Goal: Transaction & Acquisition: Book appointment/travel/reservation

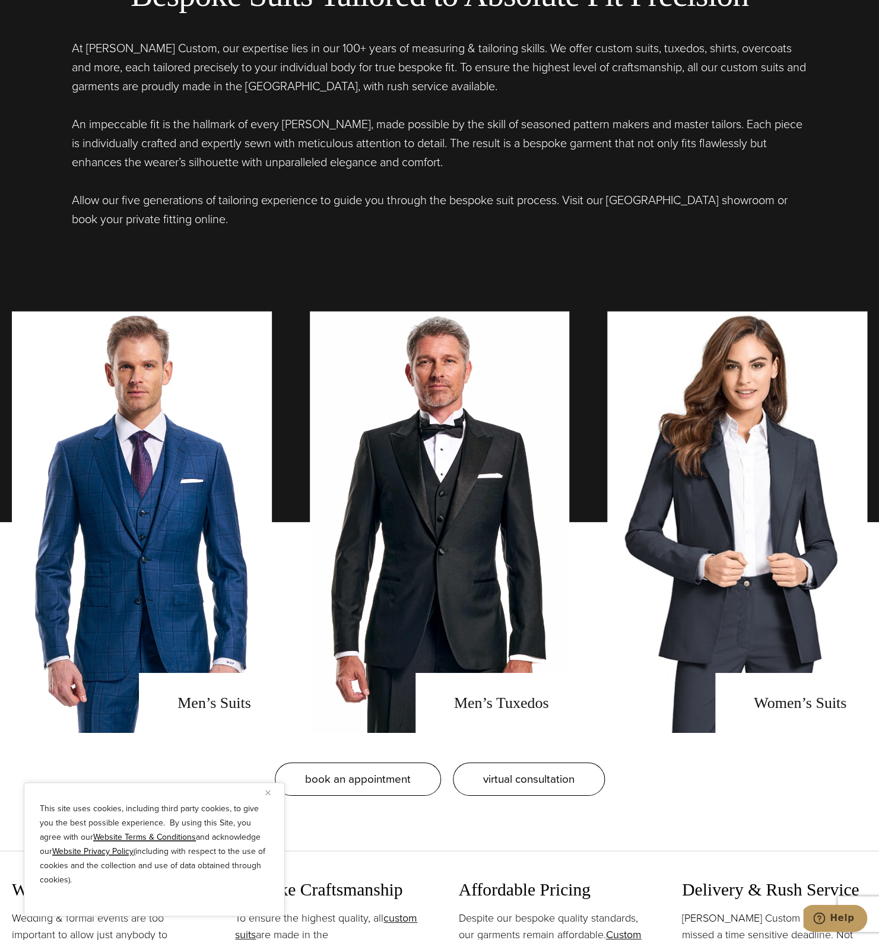
scroll to position [1077, 0]
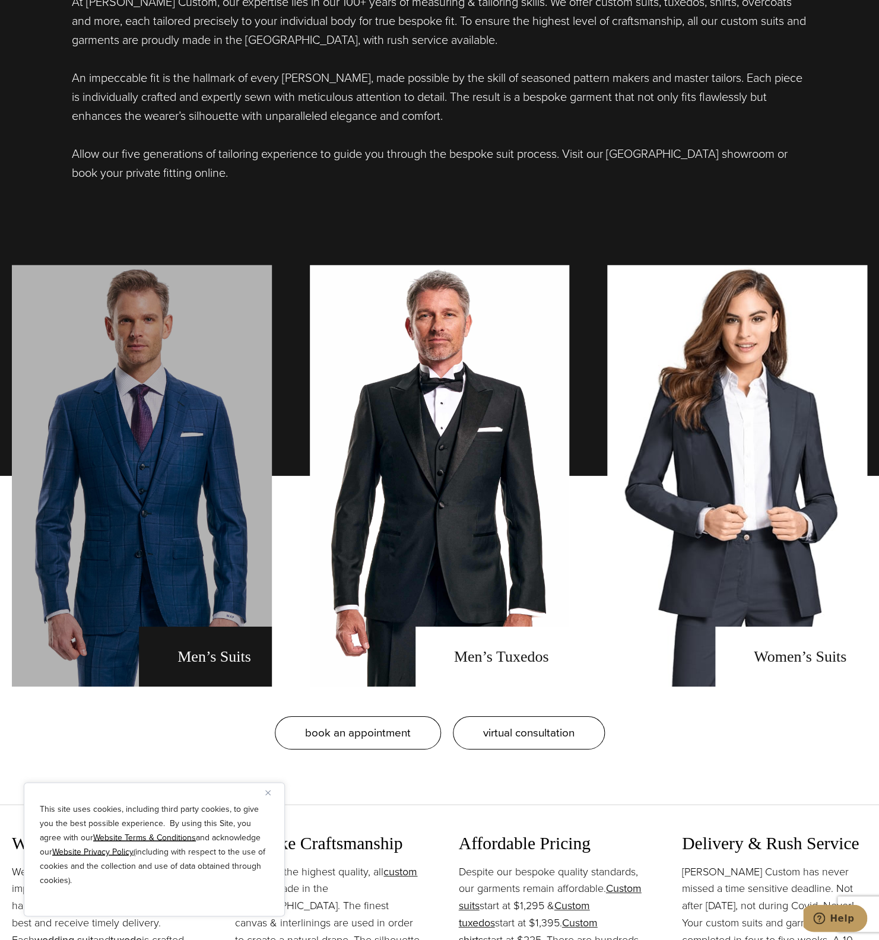
click at [234, 517] on link "men's suits" at bounding box center [142, 475] width 260 height 421
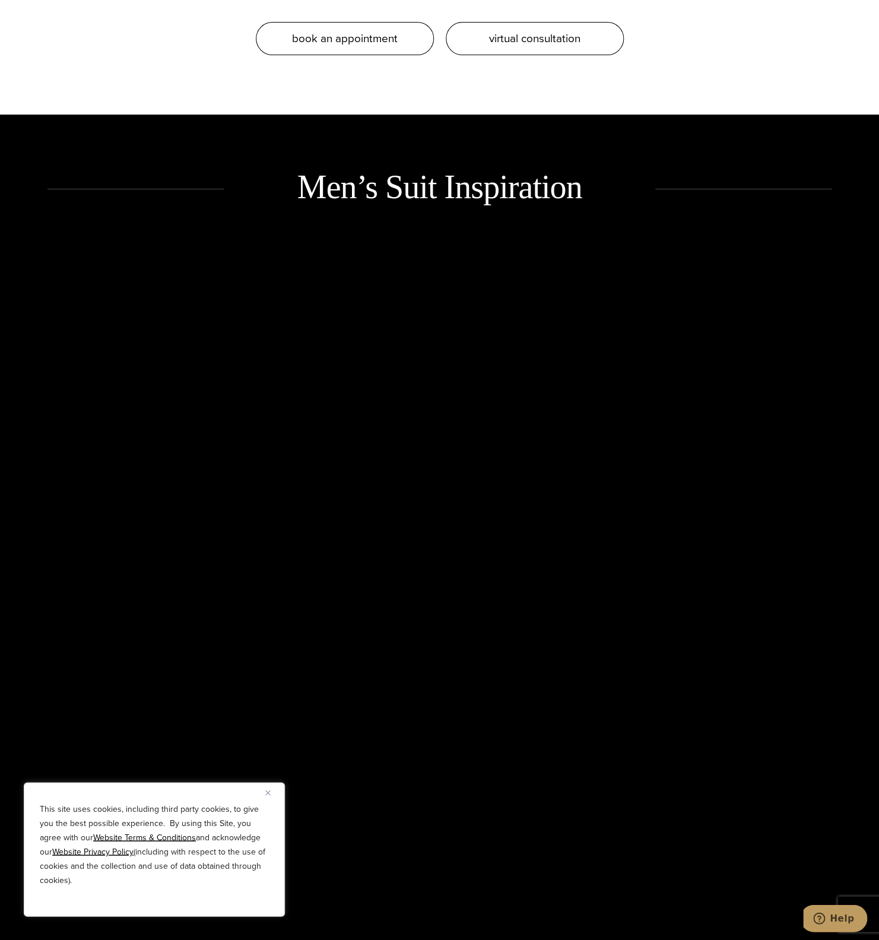
scroll to position [1818, 0]
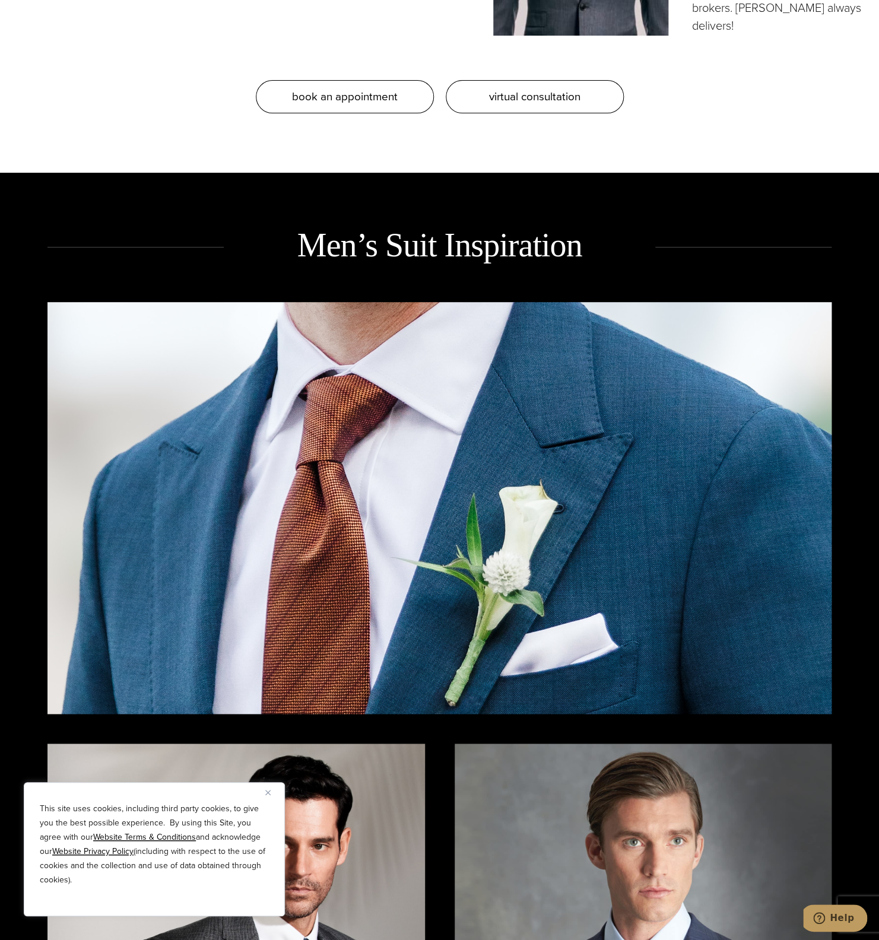
click at [516, 491] on img at bounding box center [439, 508] width 784 height 412
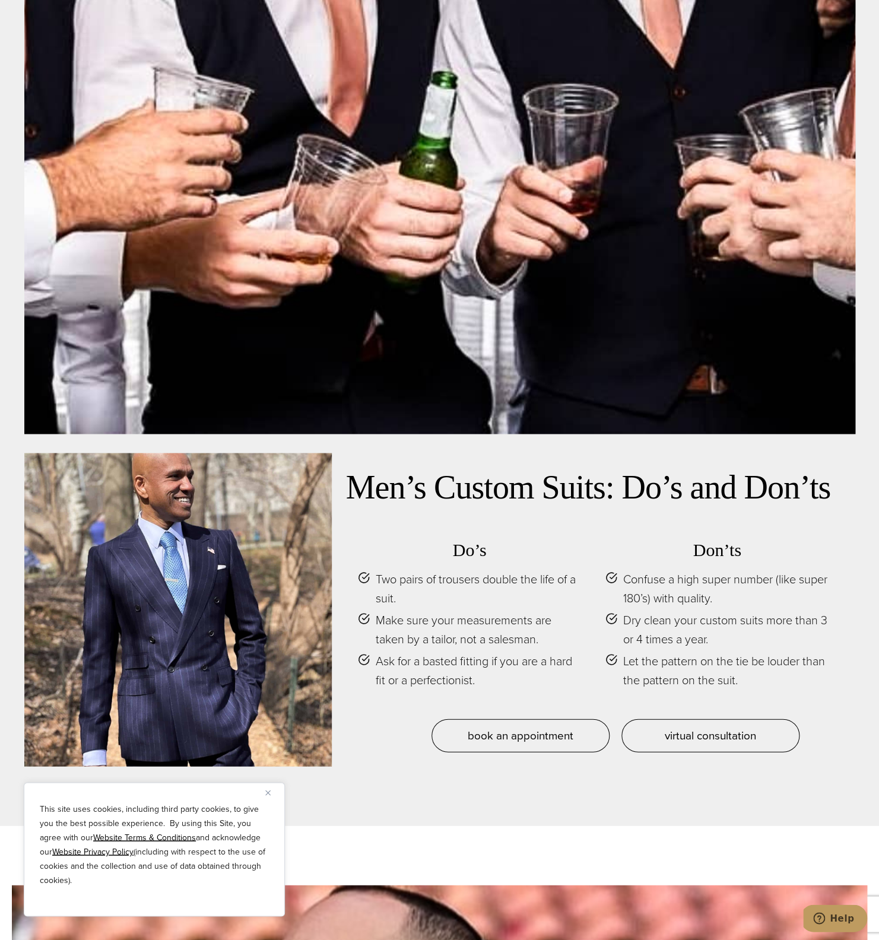
scroll to position [5869, 0]
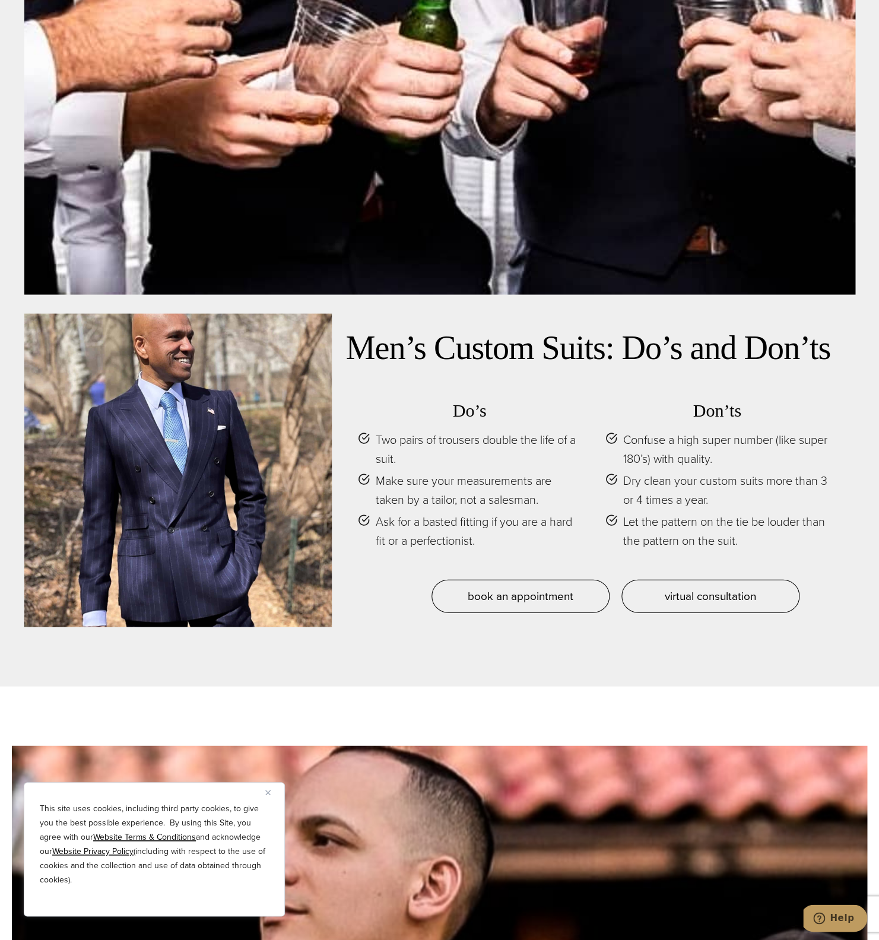
click at [449, 550] on span "Ask for a basted fitting if you are a hard fit or a perfectionist." at bounding box center [479, 531] width 206 height 38
drag, startPoint x: 449, startPoint y: 590, endPoint x: 477, endPoint y: 589, distance: 27.9
click at [477, 550] on span "Ask for a basted fitting if you are a hard fit or a perfectionist." at bounding box center [479, 531] width 206 height 38
drag, startPoint x: 477, startPoint y: 589, endPoint x: 418, endPoint y: 591, distance: 59.4
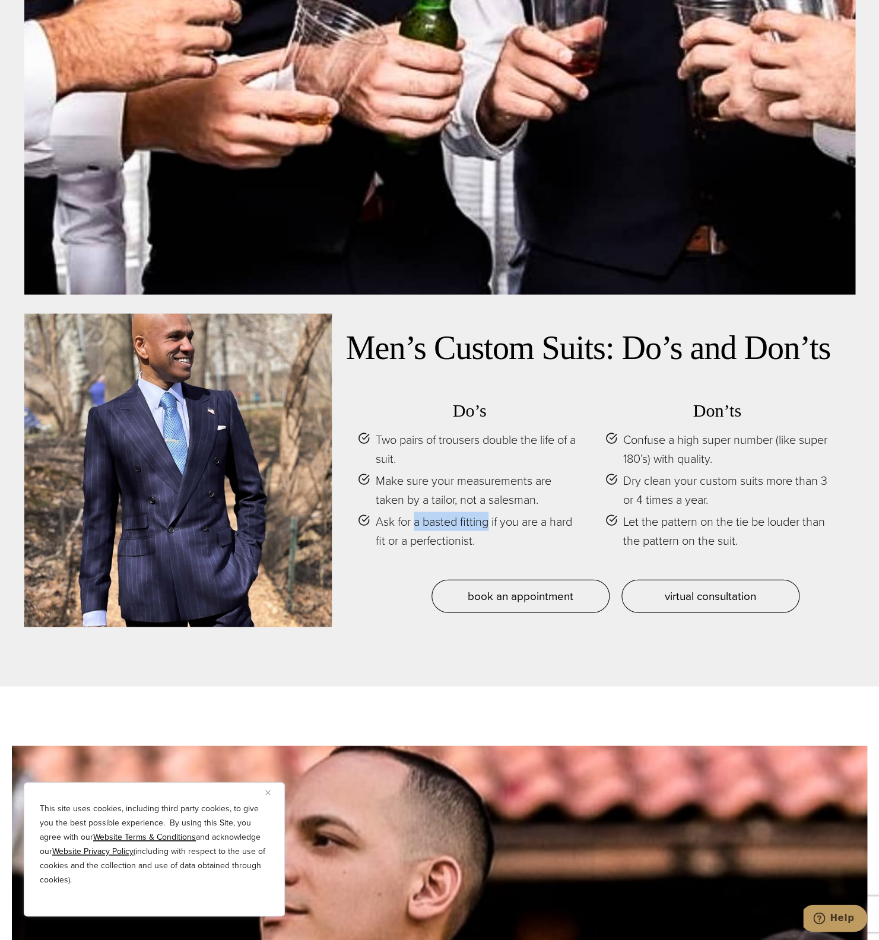
click at [418, 550] on span "Ask for a basted fitting if you are a hard fit or a perfectionist." at bounding box center [479, 531] width 206 height 38
copy span "a basted fitting"
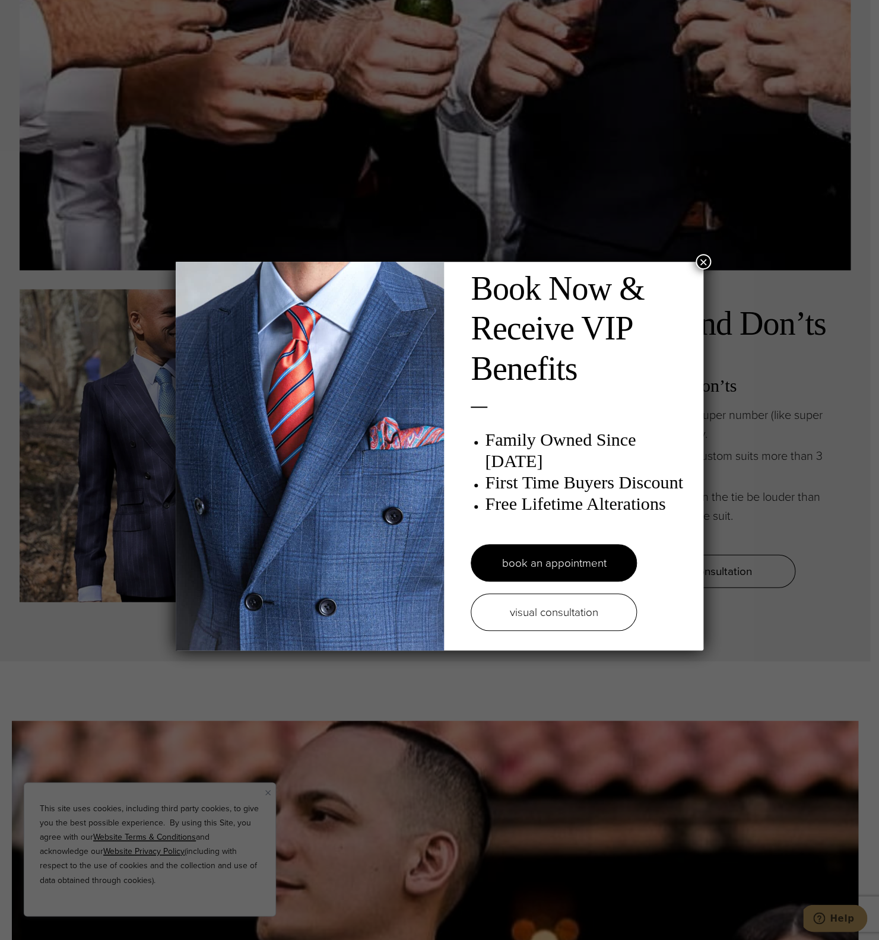
click at [702, 256] on button "×" at bounding box center [703, 261] width 15 height 15
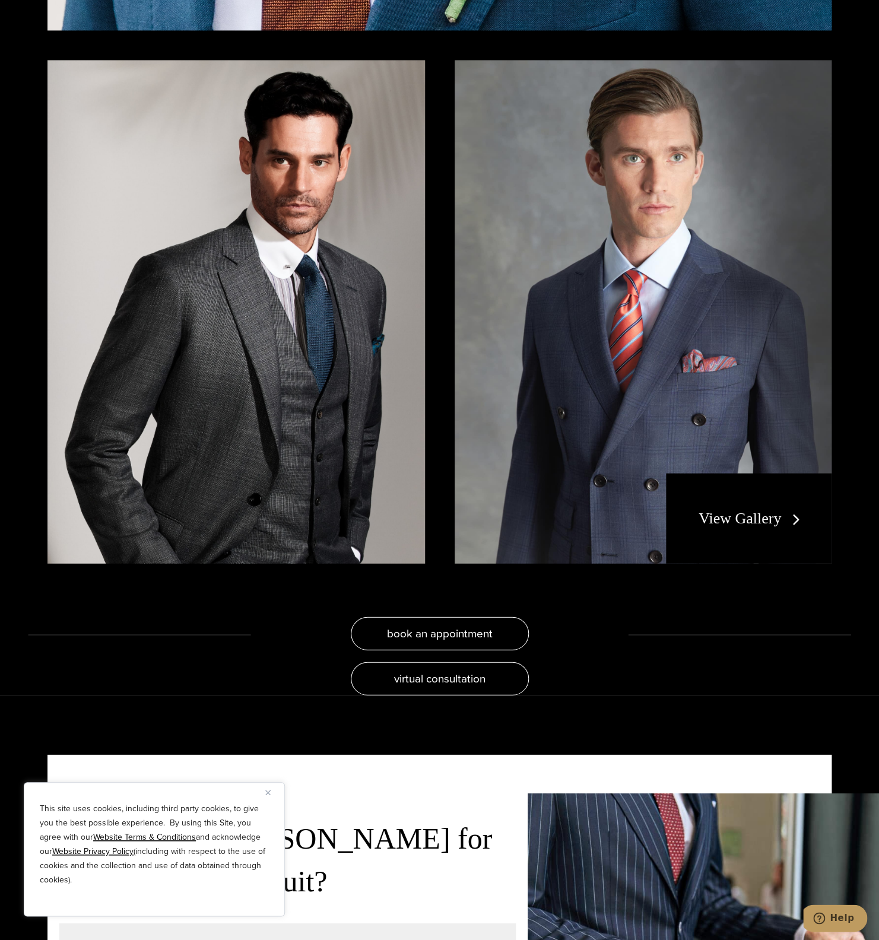
scroll to position [2534, 0]
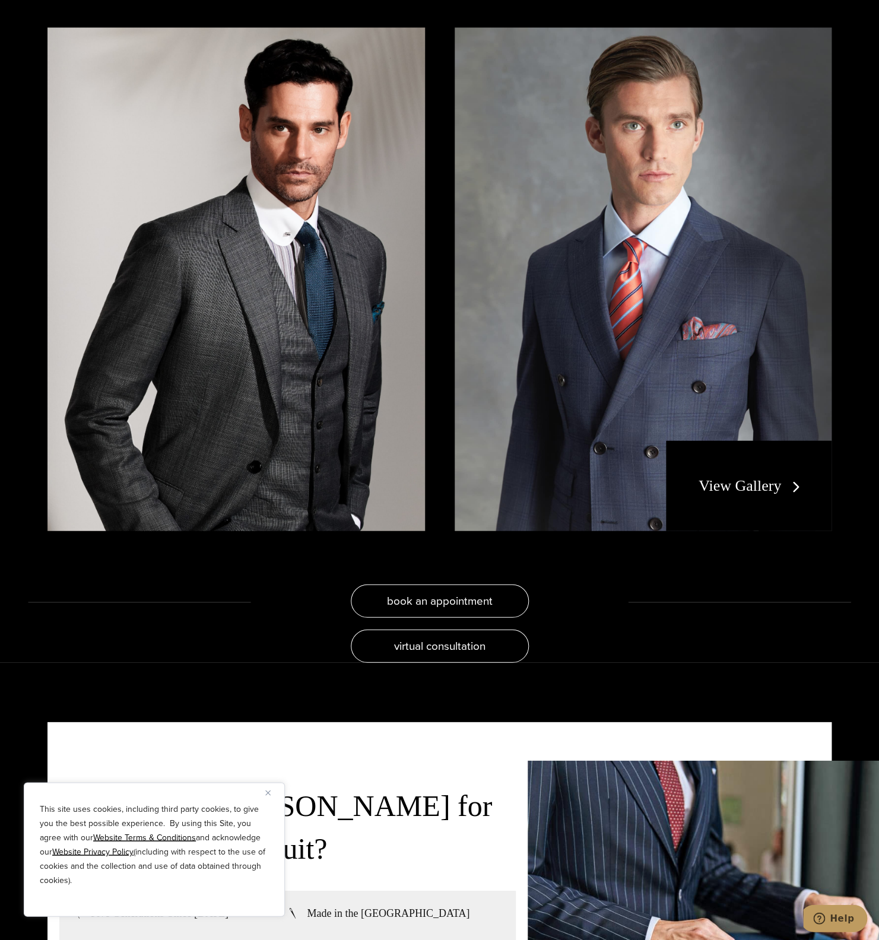
click at [759, 470] on div "View Gallery" at bounding box center [749, 485] width 166 height 90
click at [734, 487] on link "View Gallery" at bounding box center [752, 485] width 106 height 17
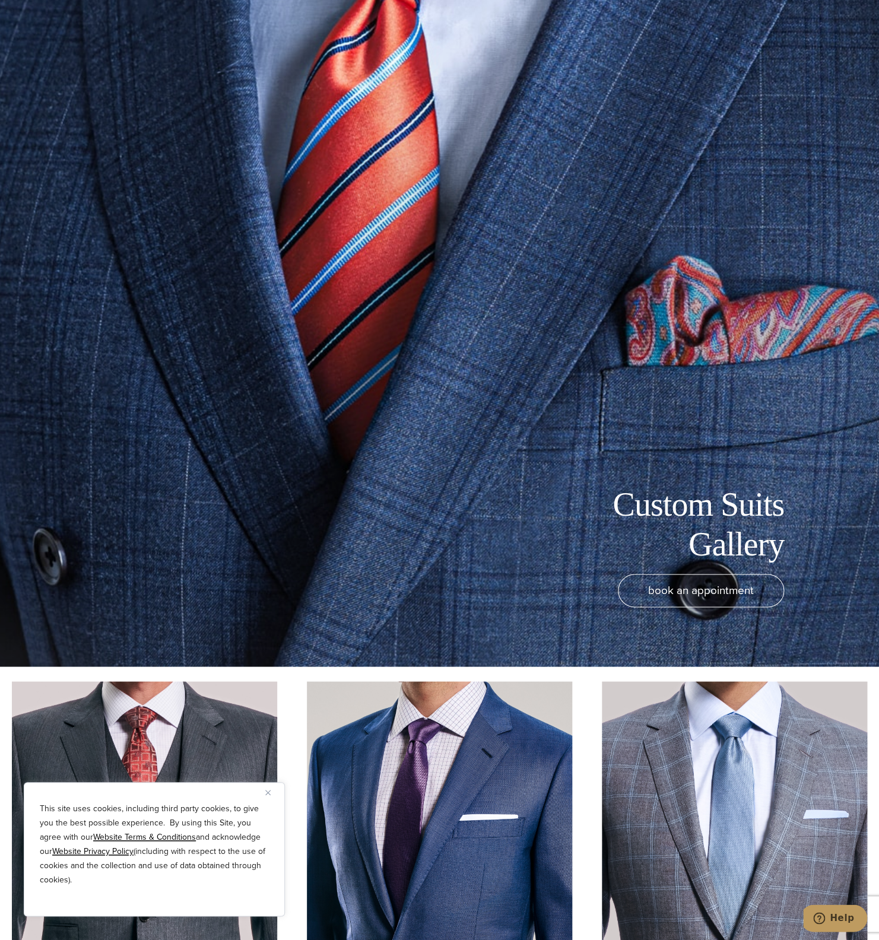
scroll to position [240, 0]
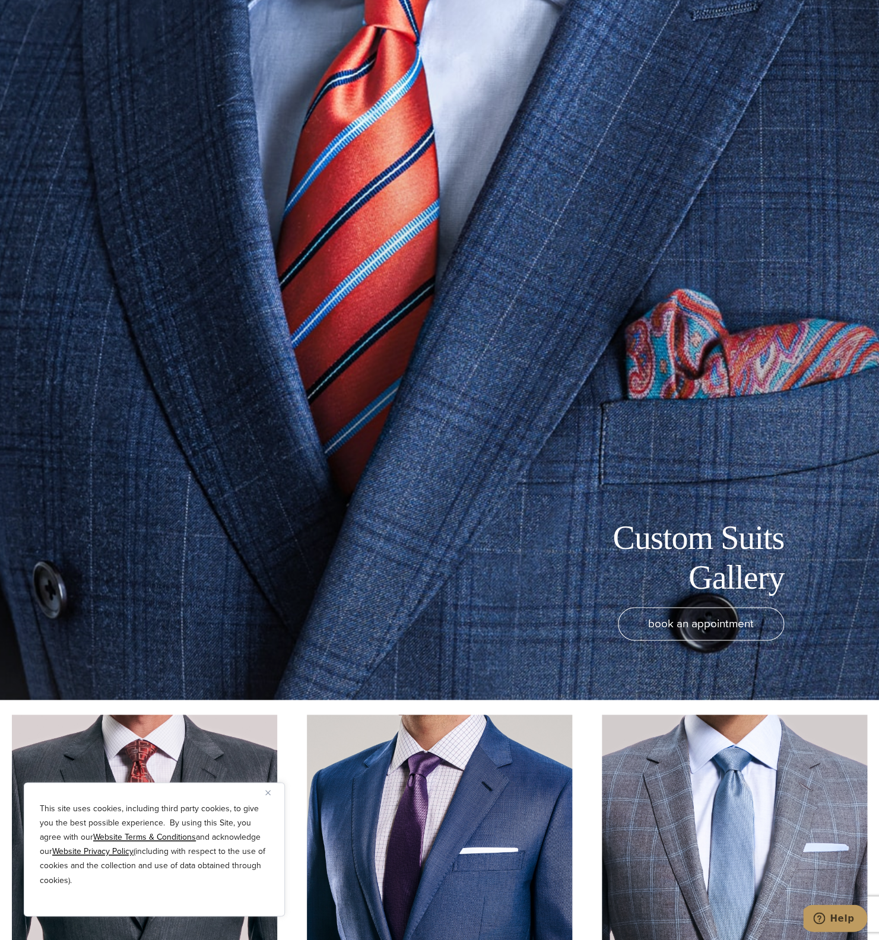
click at [680, 337] on div "Custom Suits Gallery book an appointment" at bounding box center [439, 230] width 879 height 940
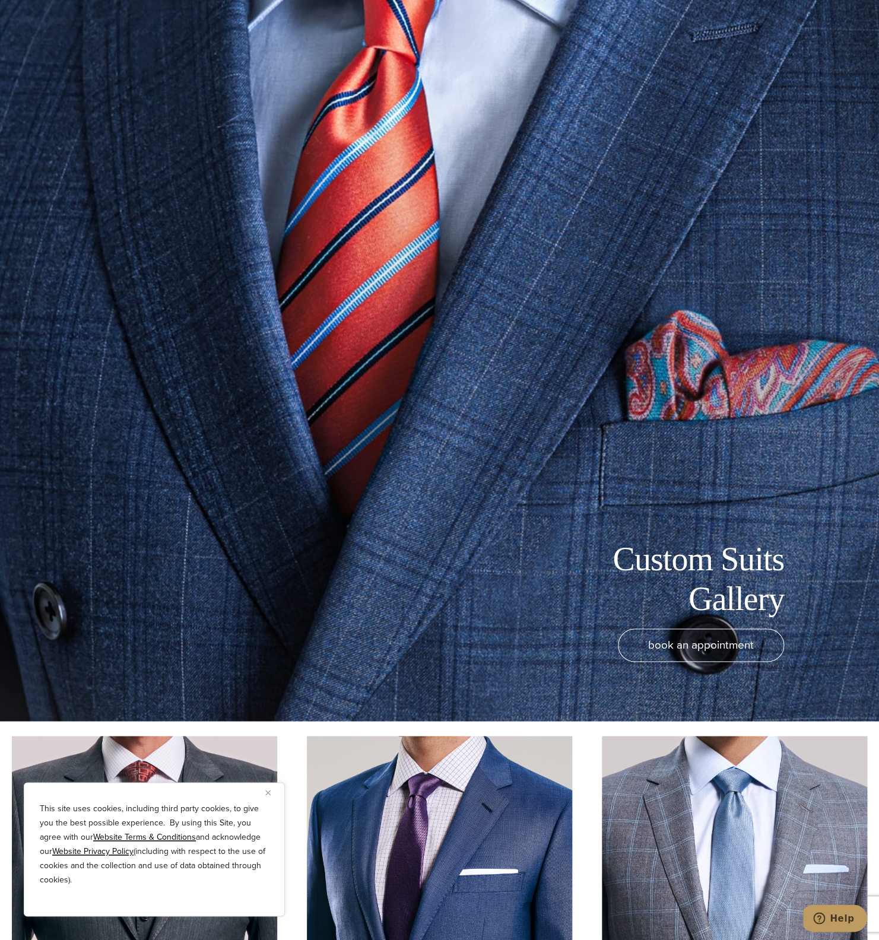
scroll to position [0, 0]
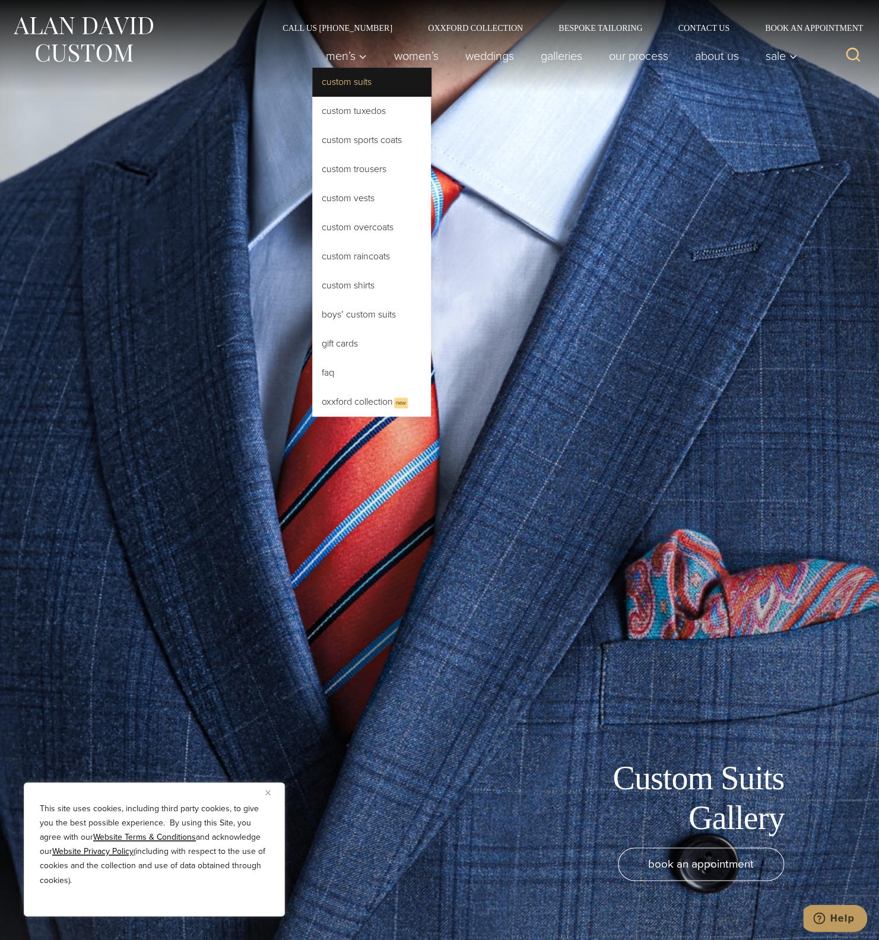
click at [344, 87] on link "Custom Suits" at bounding box center [371, 82] width 119 height 28
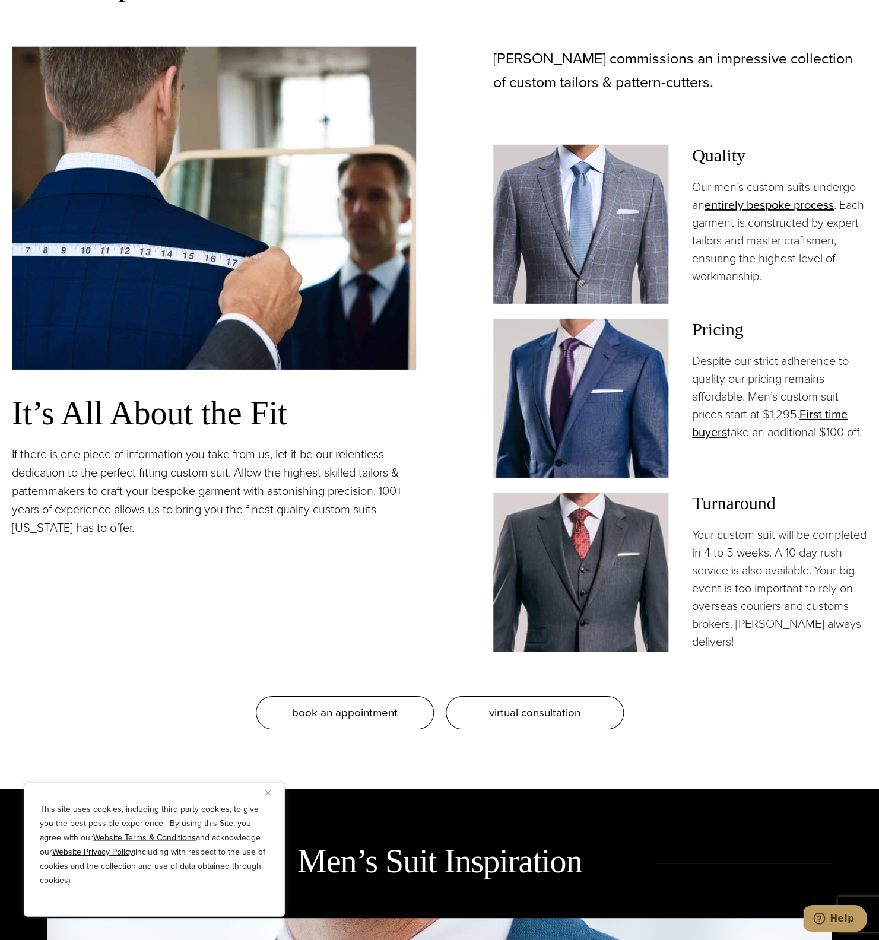
scroll to position [1205, 0]
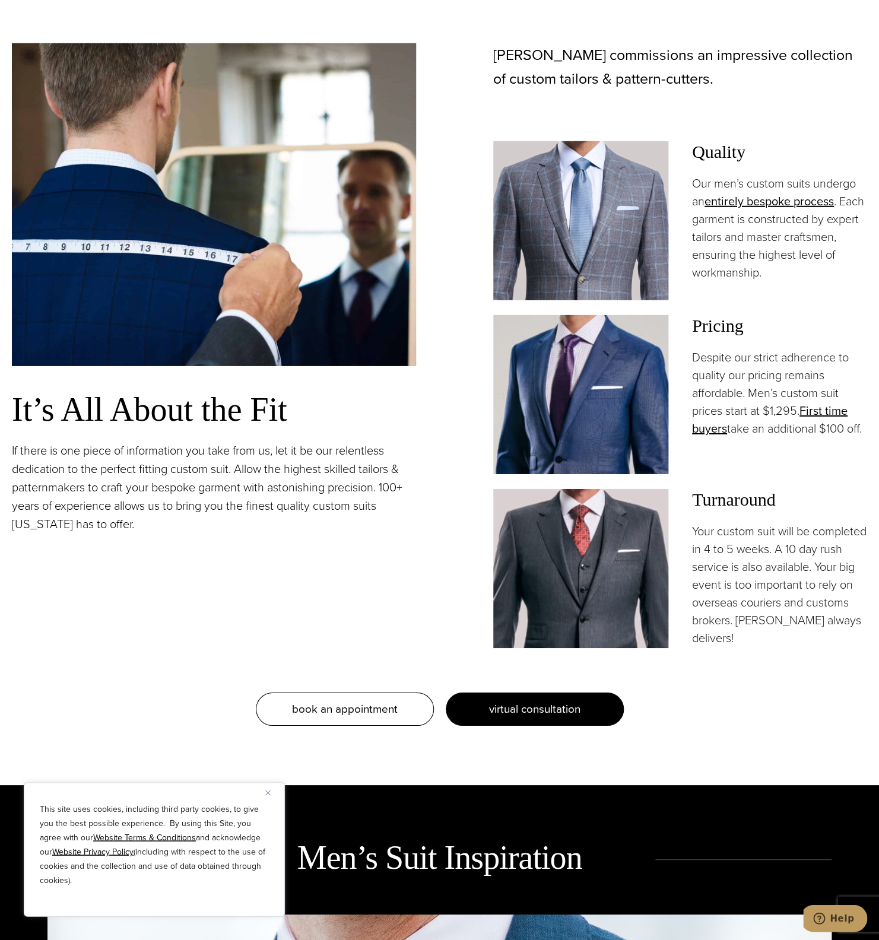
click at [597, 716] on link "virtual consultation" at bounding box center [535, 709] width 178 height 33
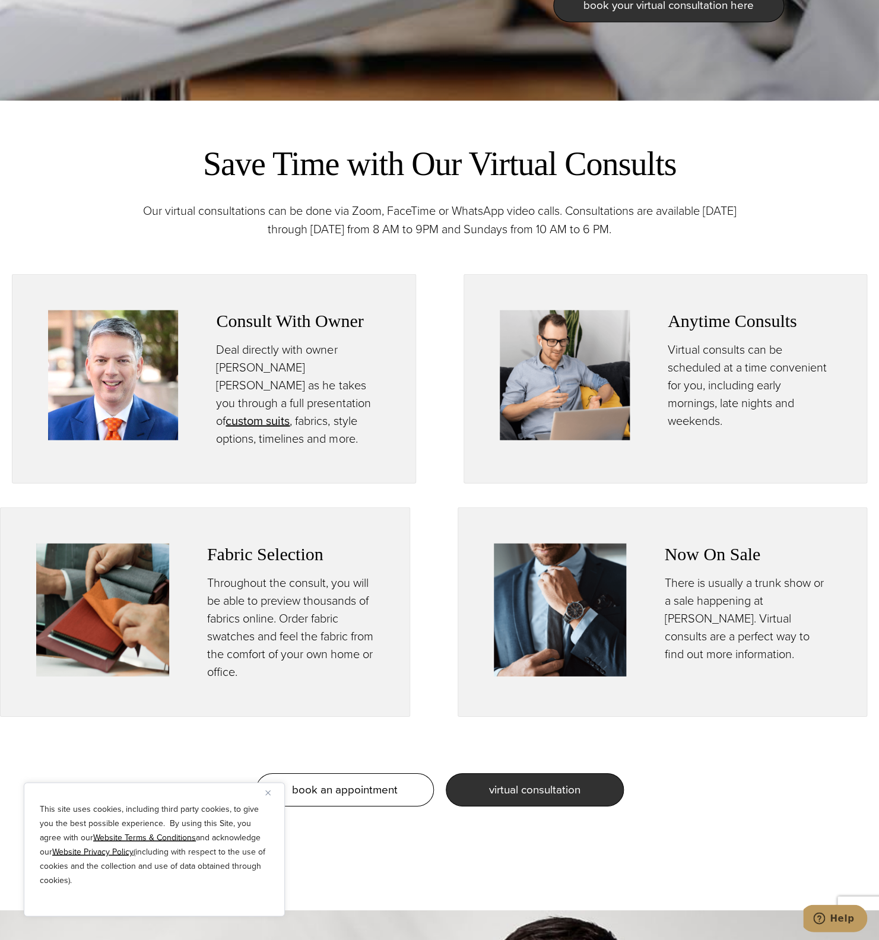
scroll to position [637, 0]
